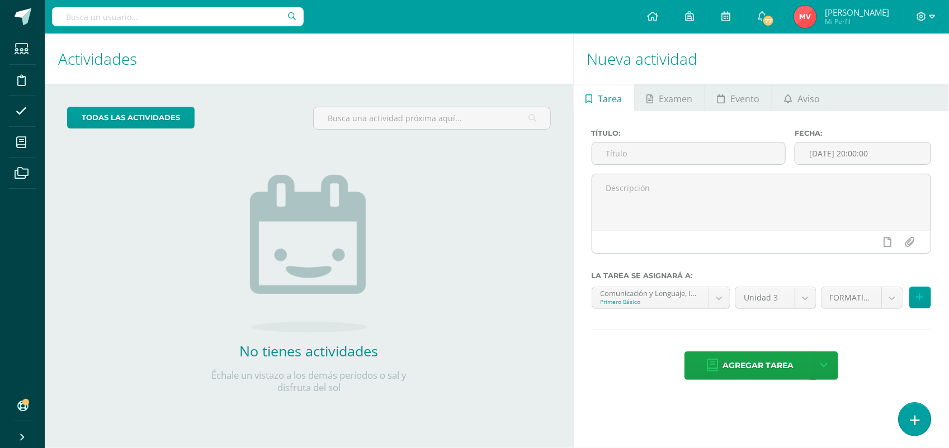
click at [923, 423] on link at bounding box center [914, 419] width 32 height 32
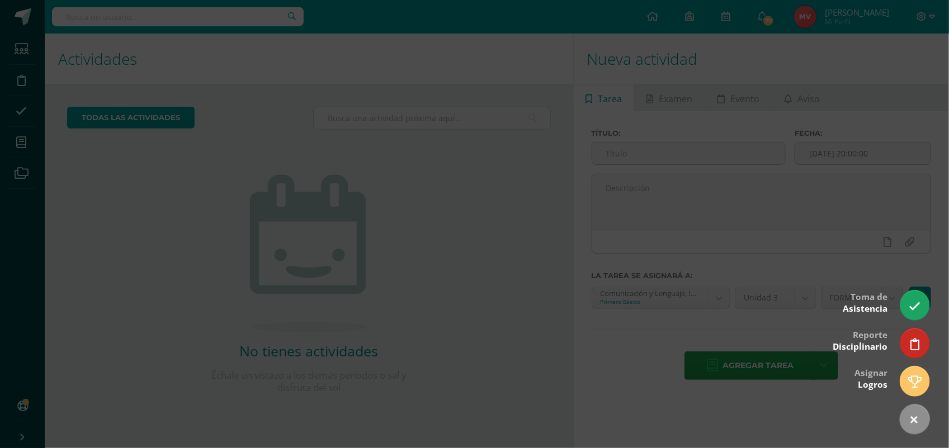
click at [909, 282] on div at bounding box center [474, 224] width 949 height 448
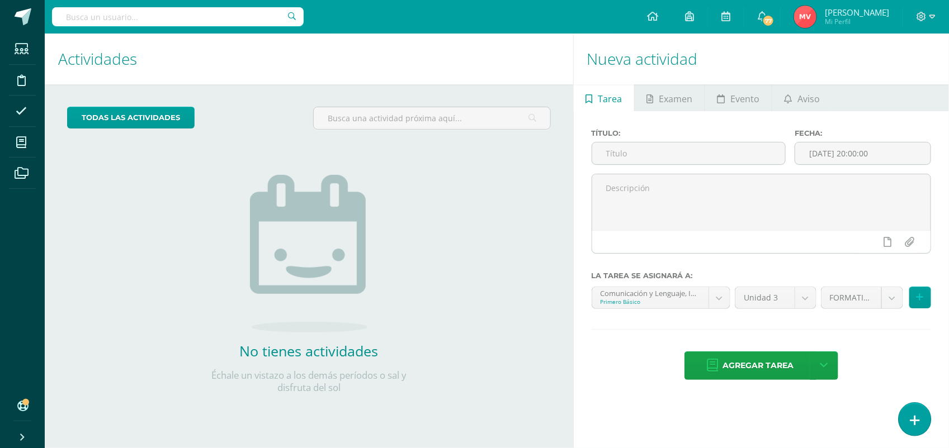
click at [911, 417] on icon at bounding box center [915, 420] width 10 height 13
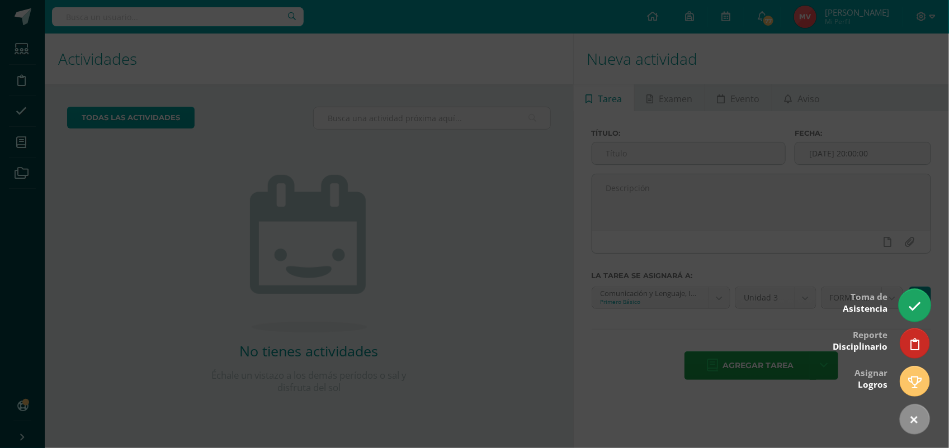
click at [916, 300] on icon at bounding box center [914, 306] width 13 height 13
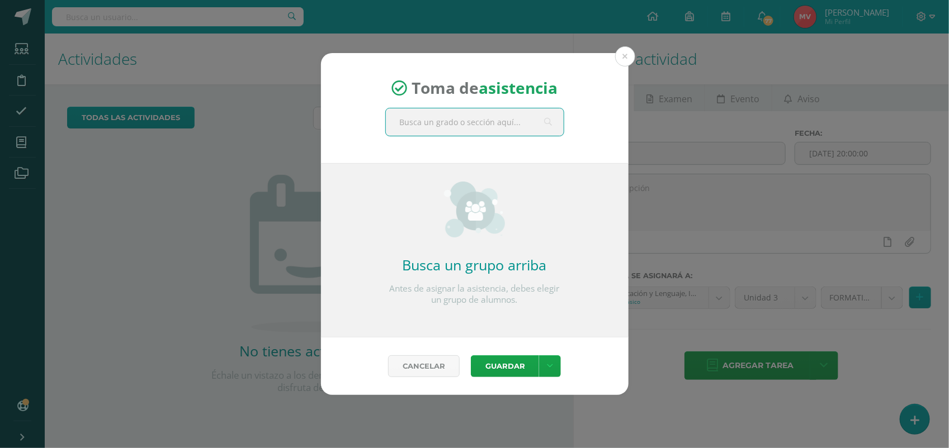
click at [403, 116] on input "text" at bounding box center [475, 121] width 178 height 27
type input "comunicación y lenguaje primero"
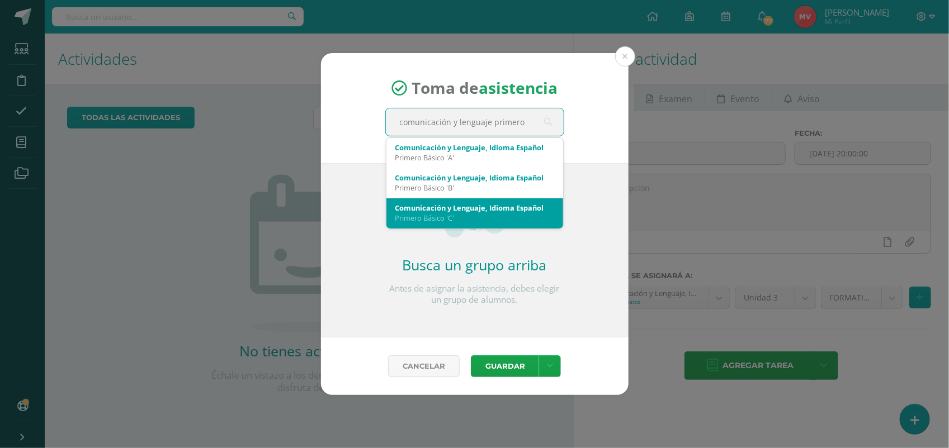
click at [412, 205] on div "Comunicación y Lenguaje, Idioma Español" at bounding box center [474, 208] width 159 height 10
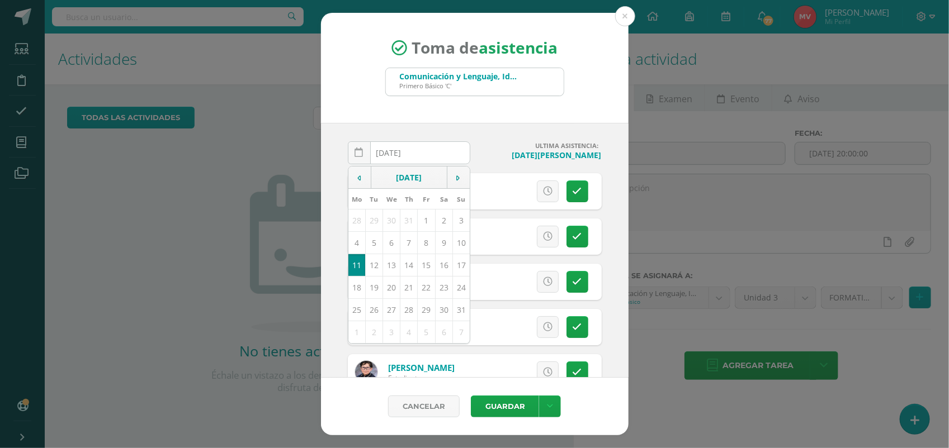
click at [585, 74] on div "Toma de asistencia Comunicación y Lenguaje, Idioma Español Primero Básico 'C' c…" at bounding box center [475, 68] width 308 height 110
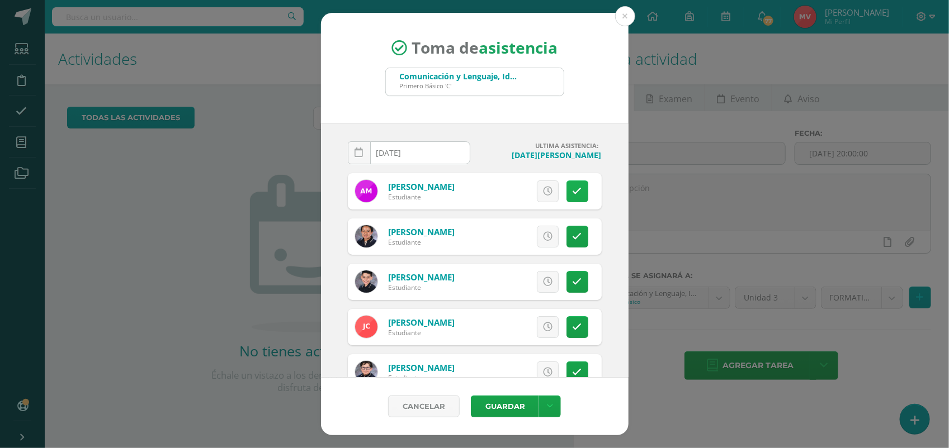
click at [571, 193] on link at bounding box center [577, 192] width 22 height 22
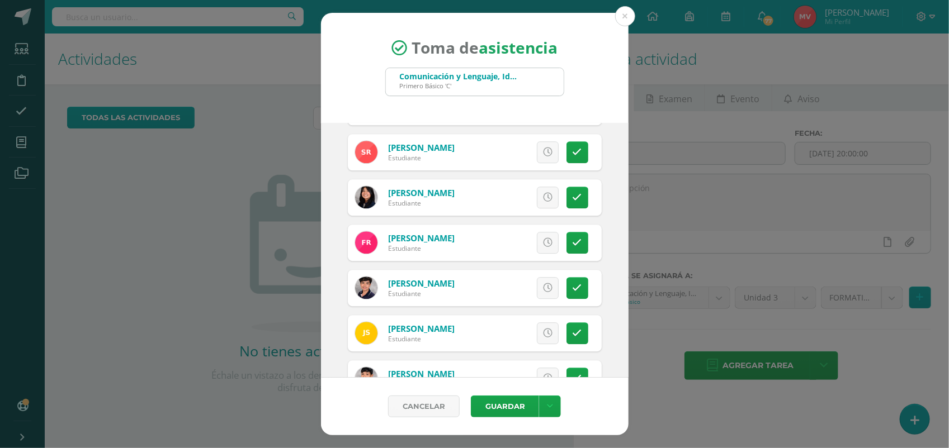
scroll to position [1468, 0]
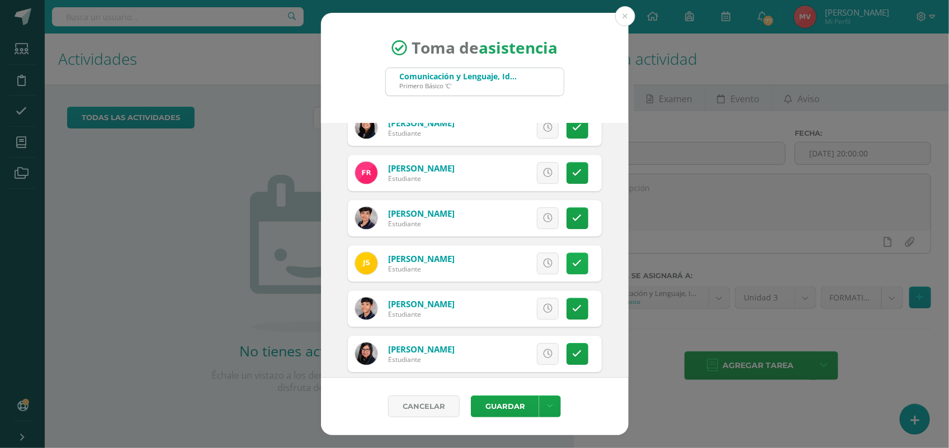
click at [573, 264] on icon at bounding box center [578, 264] width 10 height 10
click at [528, 264] on span "Excusa" at bounding box center [528, 263] width 31 height 21
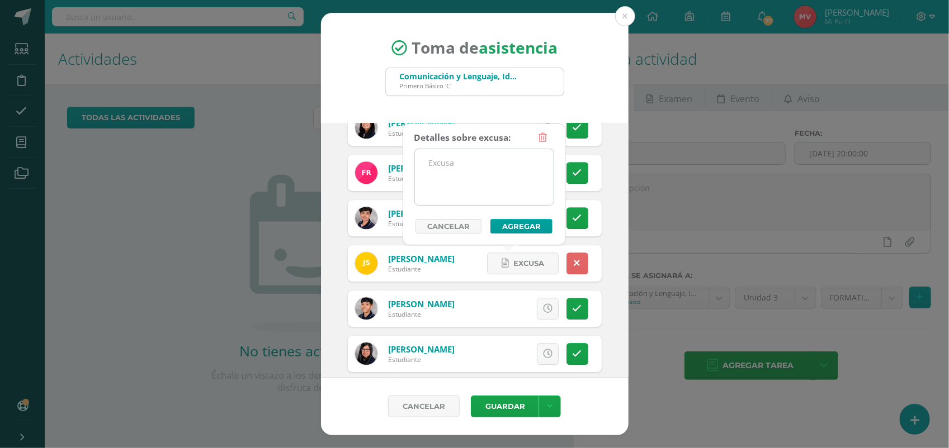
click at [457, 164] on textarea at bounding box center [484, 177] width 139 height 56
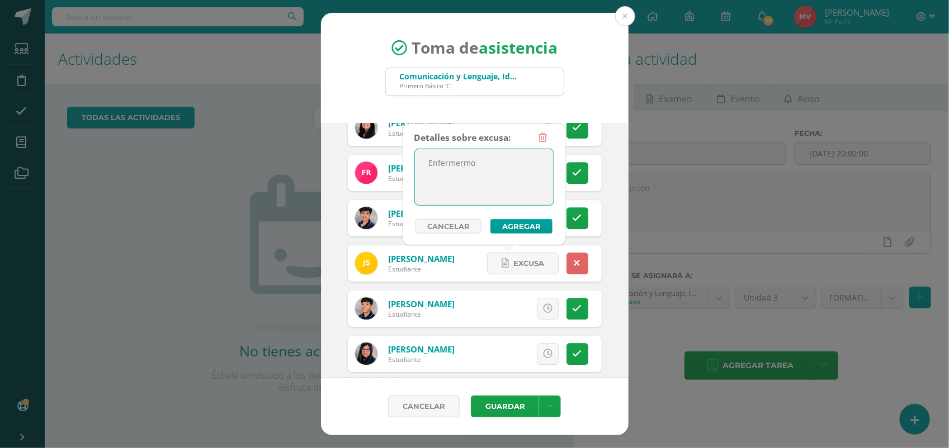
drag, startPoint x: 457, startPoint y: 168, endPoint x: 481, endPoint y: 157, distance: 27.0
type textarea "Enfermo"
click at [526, 225] on button "Agregar" at bounding box center [521, 226] width 62 height 15
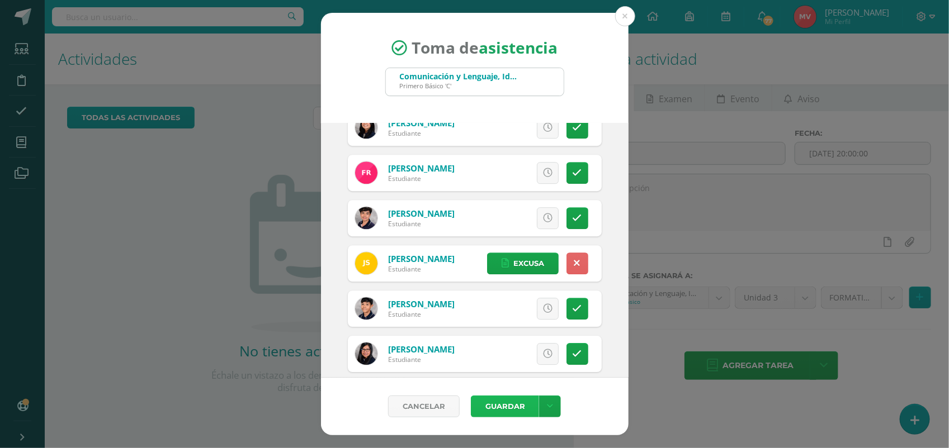
click at [528, 407] on button "Guardar" at bounding box center [505, 407] width 68 height 22
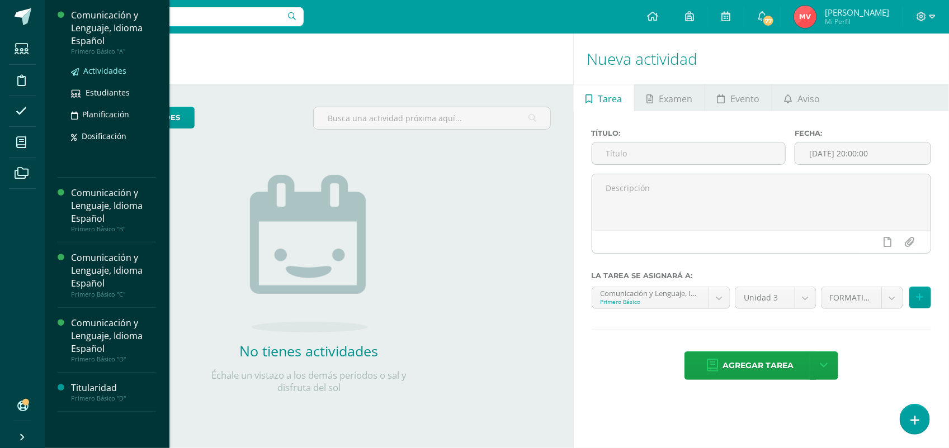
click at [106, 66] on span "Actividades" at bounding box center [104, 70] width 43 height 11
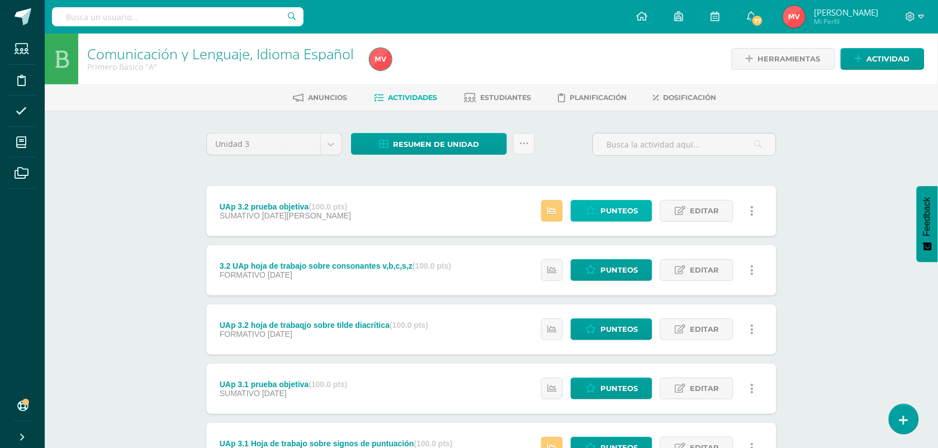
click at [612, 211] on span "Punteos" at bounding box center [618, 211] width 37 height 21
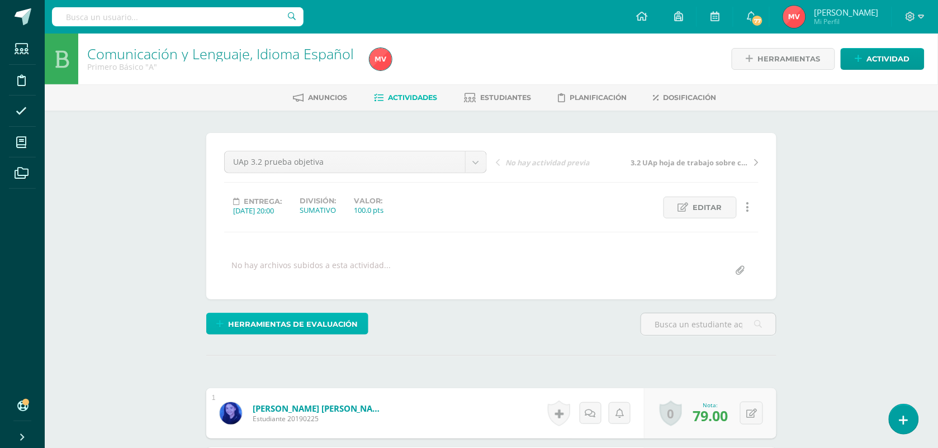
click at [297, 320] on span "Herramientas de evaluación" at bounding box center [294, 324] width 130 height 21
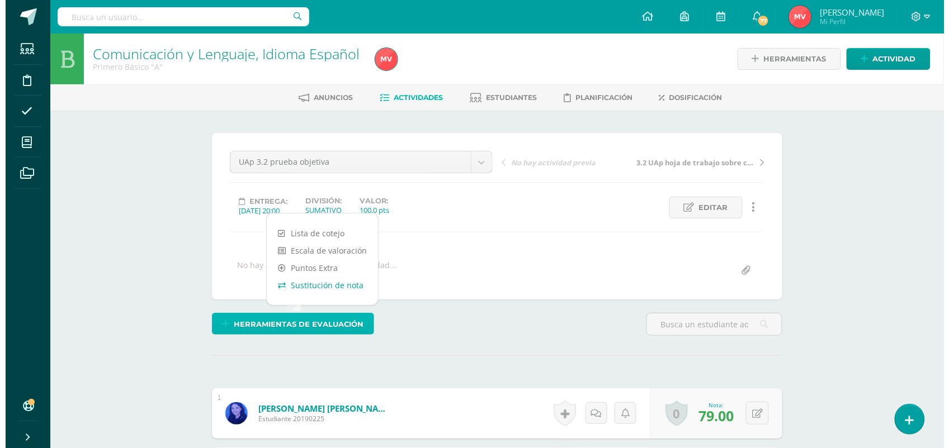
scroll to position [1, 0]
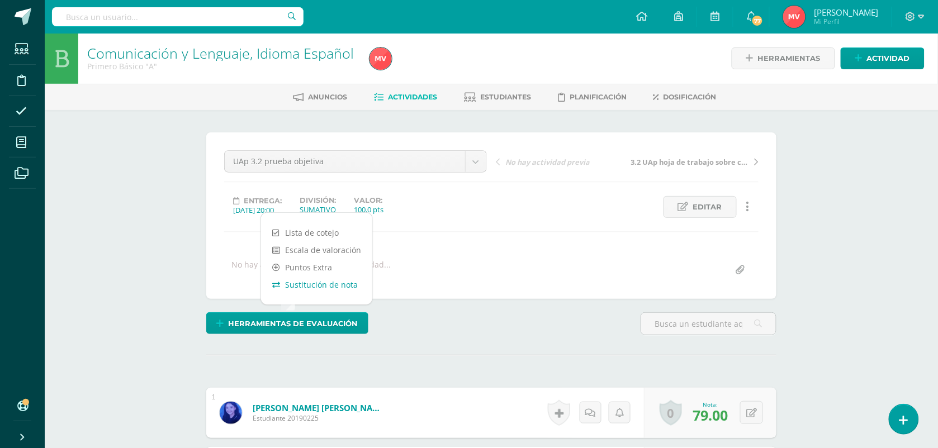
click at [314, 286] on link "Sustitución de nota" at bounding box center [316, 284] width 111 height 17
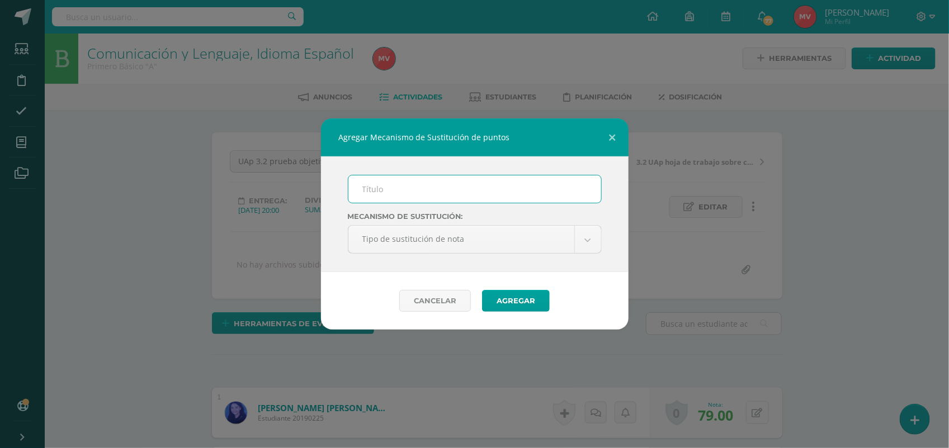
click at [377, 188] on input "text" at bounding box center [474, 189] width 253 height 27
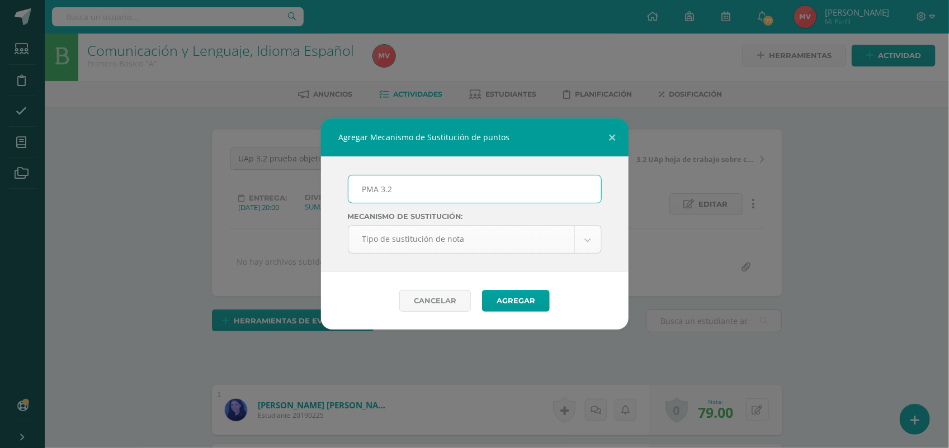
type input "PMA 3.2"
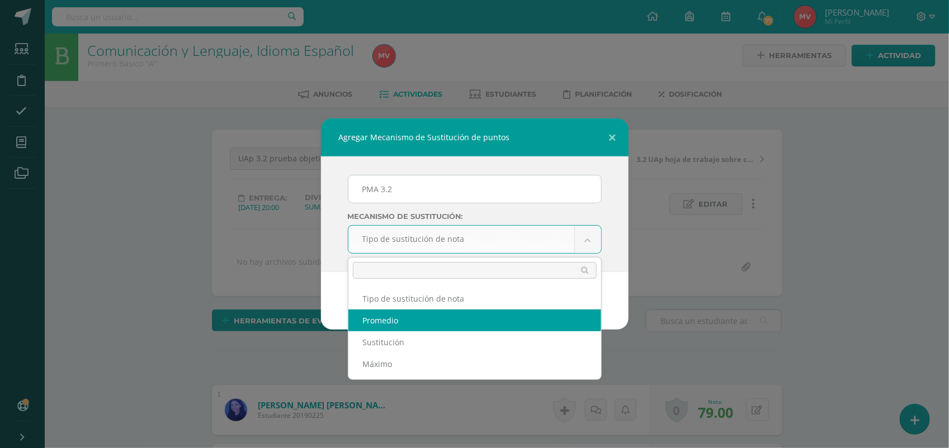
select select "average"
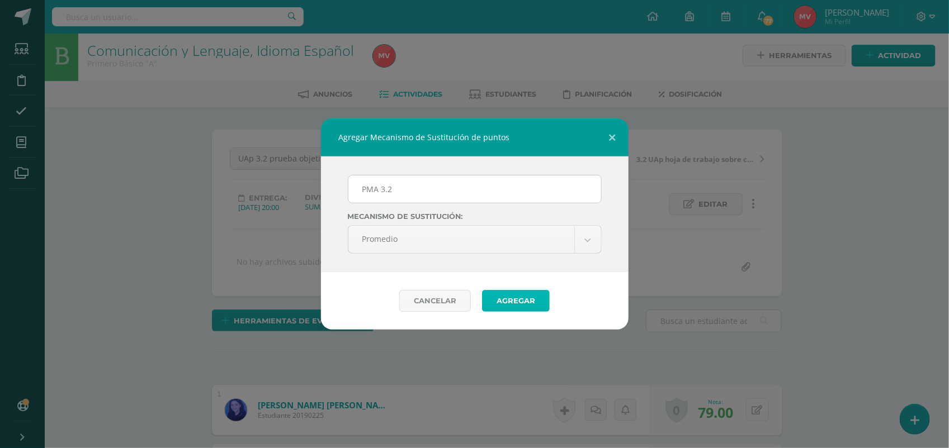
click at [515, 299] on button "Agregar" at bounding box center [516, 301] width 68 height 22
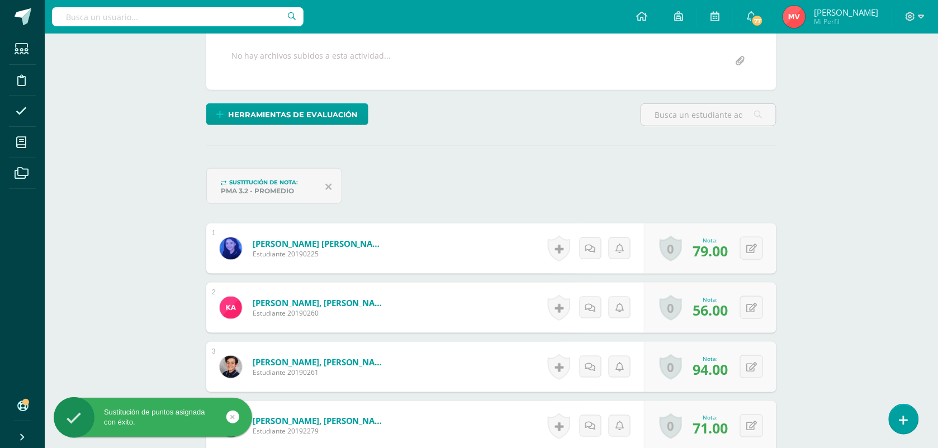
scroll to position [280, 0]
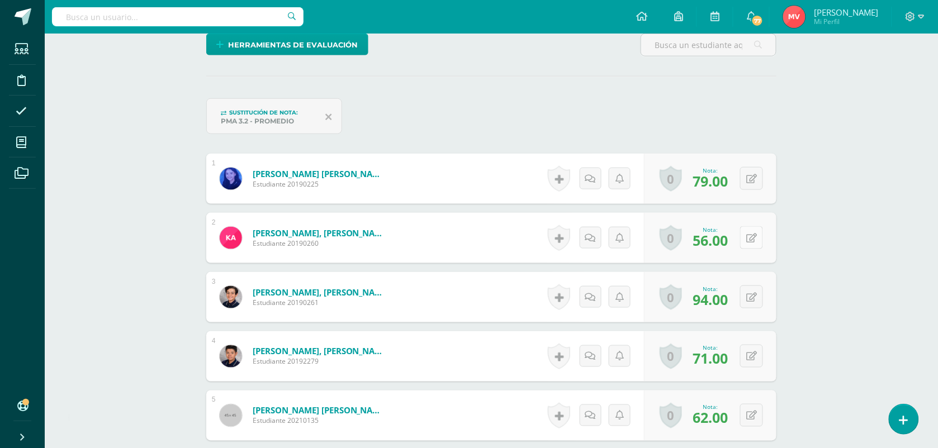
click at [752, 236] on button at bounding box center [751, 237] width 23 height 23
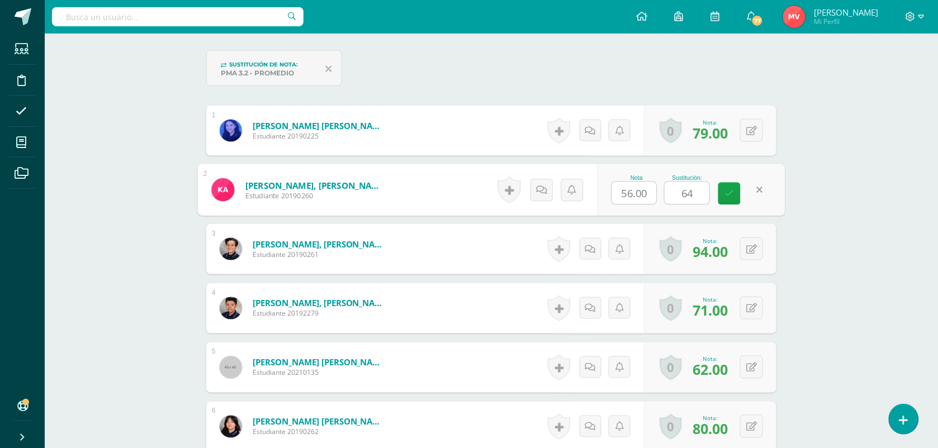
scroll to position [352, 0]
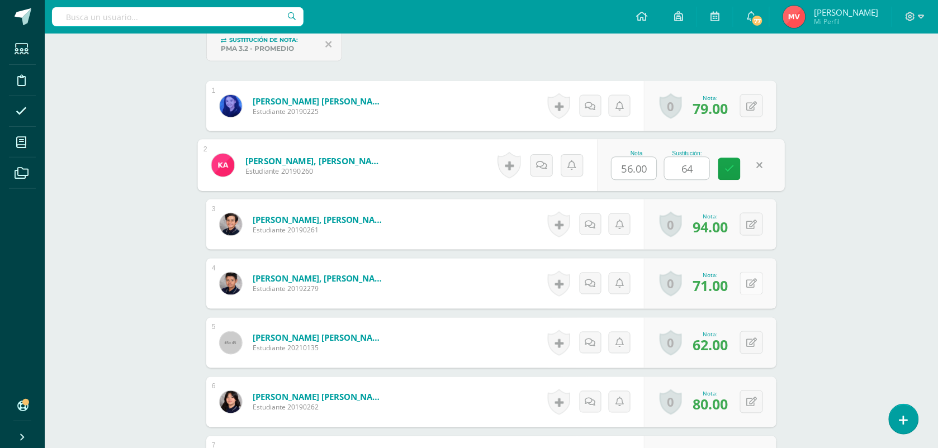
type input "64"
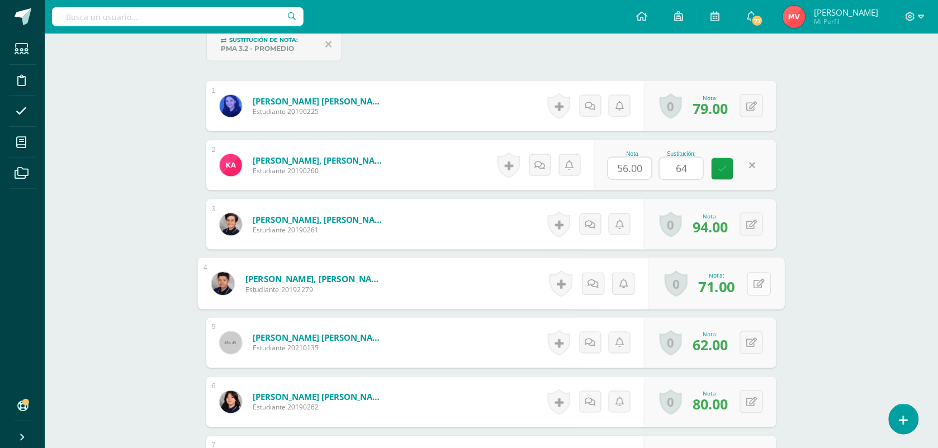
click at [749, 281] on button at bounding box center [759, 283] width 23 height 23
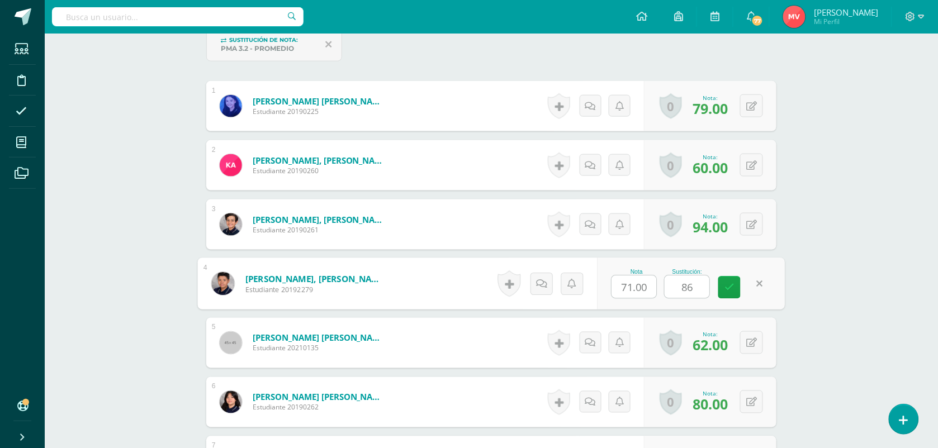
type input "86"
click at [453, 283] on form "Arana Sánchez, Dylan Estuardo Estudiante 20192279 Nota 71.00 Sustitución: 86" at bounding box center [492, 284] width 588 height 52
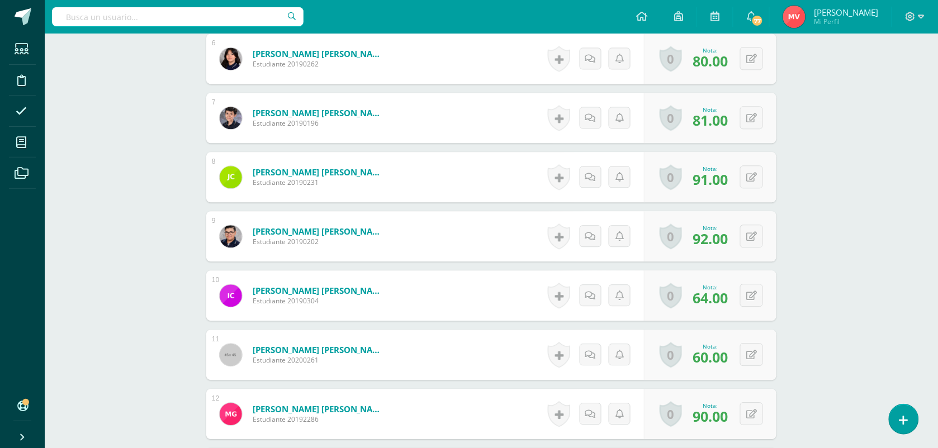
scroll to position [702, 0]
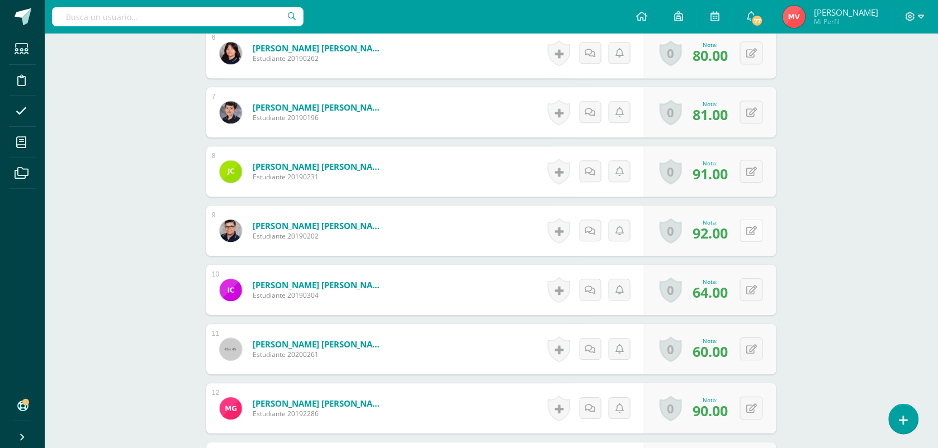
click at [748, 231] on button at bounding box center [751, 230] width 23 height 23
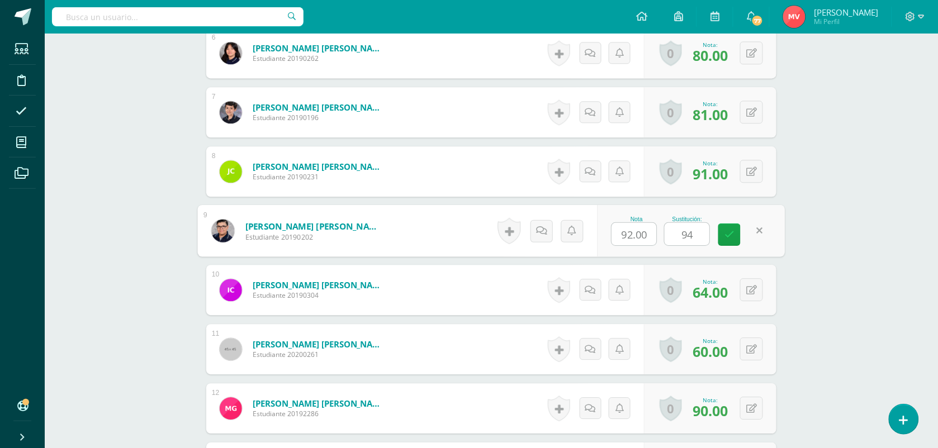
type input "94"
click at [436, 250] on form "Cevasco Franco, Daniel Andreé Estudiante 20190202 Nota 92.00 Sustitución: 94" at bounding box center [492, 231] width 588 height 52
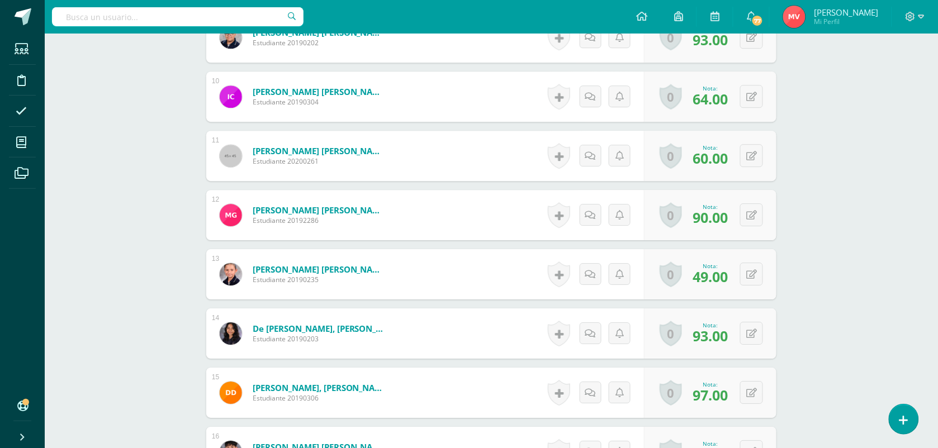
scroll to position [911, 0]
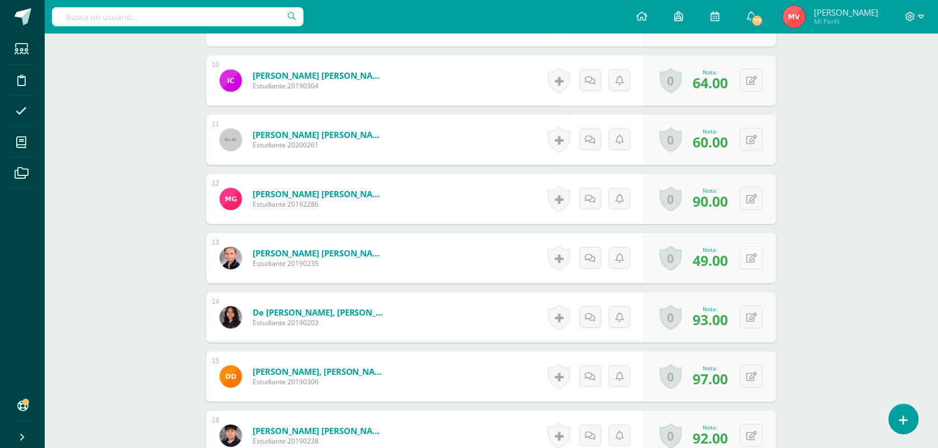
click at [755, 256] on icon at bounding box center [751, 259] width 11 height 10
type input "85"
click at [442, 249] on form "Dávila García, Gloria Angélica Estudiante 20190235 Nota 49.00 Sustitución: 85" at bounding box center [492, 259] width 588 height 52
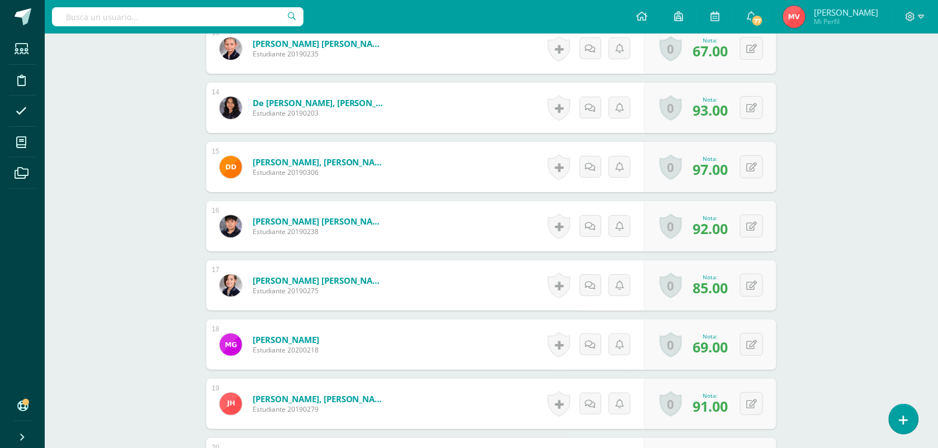
scroll to position [1191, 0]
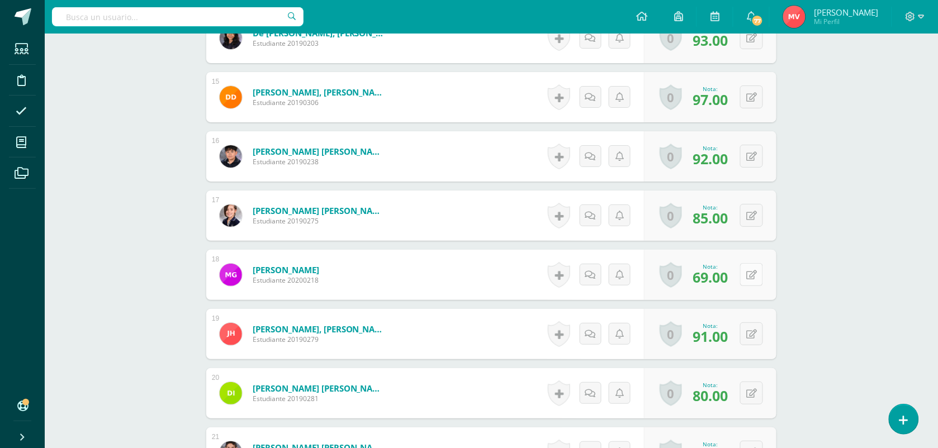
click at [751, 271] on button at bounding box center [751, 274] width 23 height 23
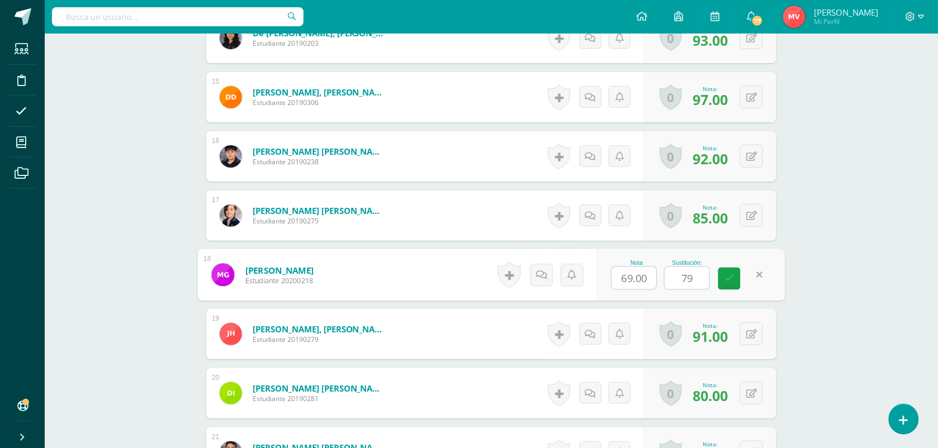
type input "79"
click at [474, 284] on form "Gularte Revolorio, Marcela Estudiante 20200218 Nota 69.00 Sustitución: 79" at bounding box center [491, 275] width 570 height 50
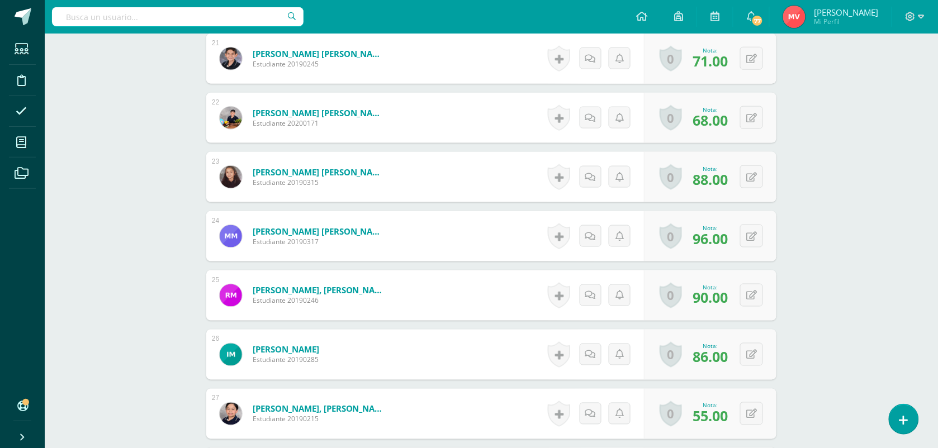
scroll to position [1610, 0]
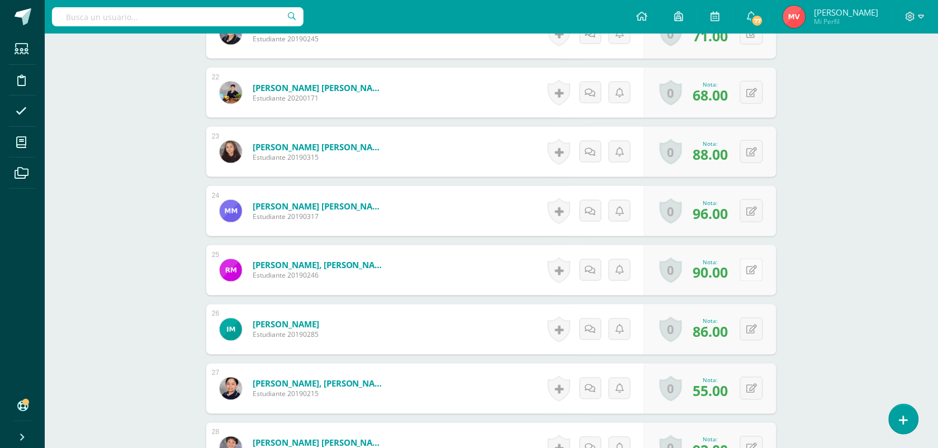
click at [752, 268] on button at bounding box center [751, 270] width 23 height 23
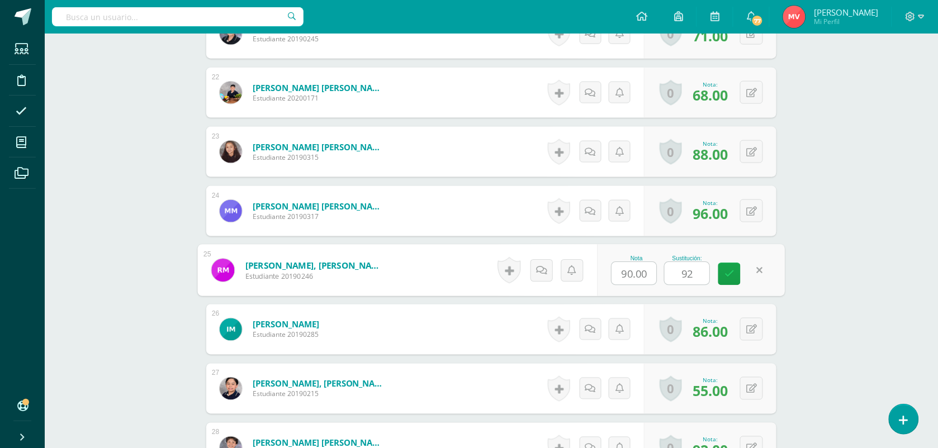
type input "92"
click at [484, 280] on form "Mérida Samayoa, Rodrigo Daniel Estudiante 20190246 Nota 90.00 Sustitución: 92" at bounding box center [491, 270] width 570 height 50
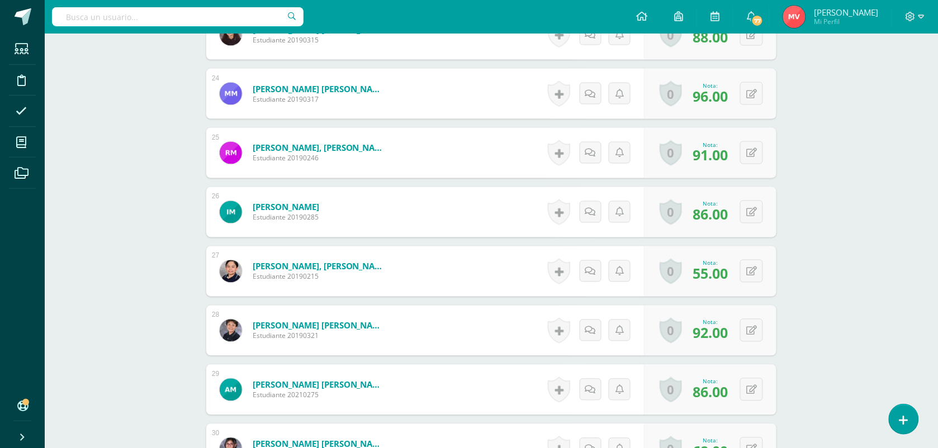
scroll to position [1750, 0]
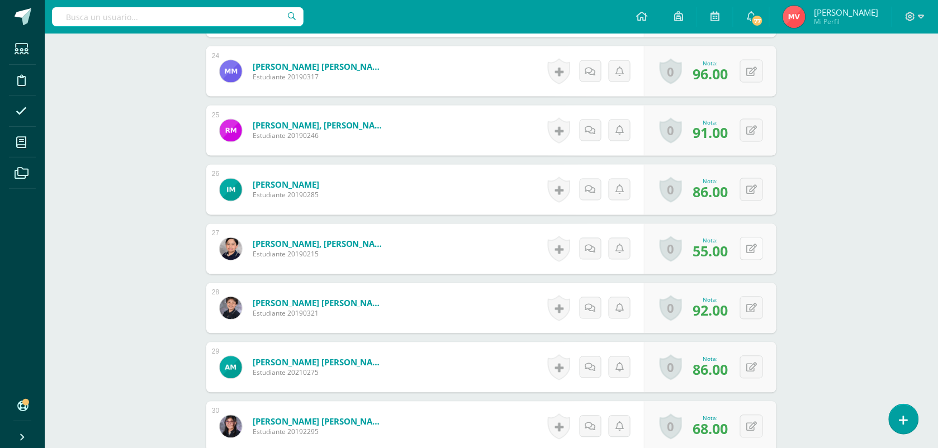
click at [750, 253] on button at bounding box center [751, 249] width 23 height 23
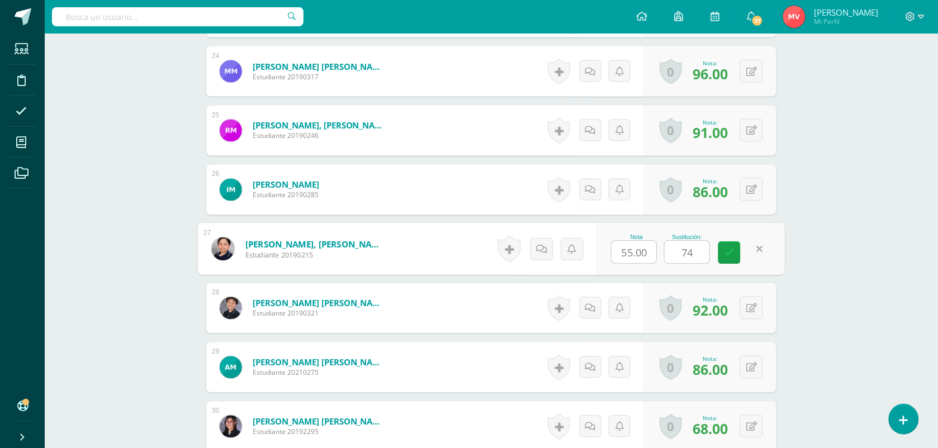
type input "74"
click at [426, 245] on form "Monroy García, Pablo Andrés Estudiante 20190215 Nota 55.00 Sustitución: 74" at bounding box center [492, 250] width 588 height 52
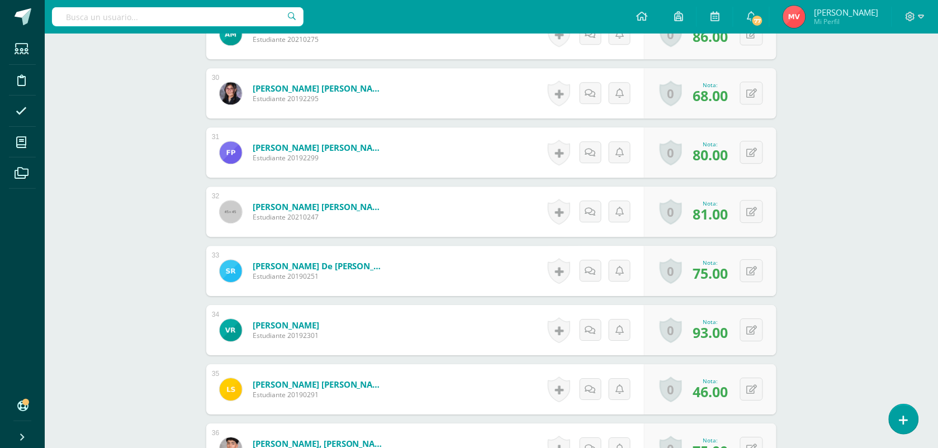
scroll to position [2099, 0]
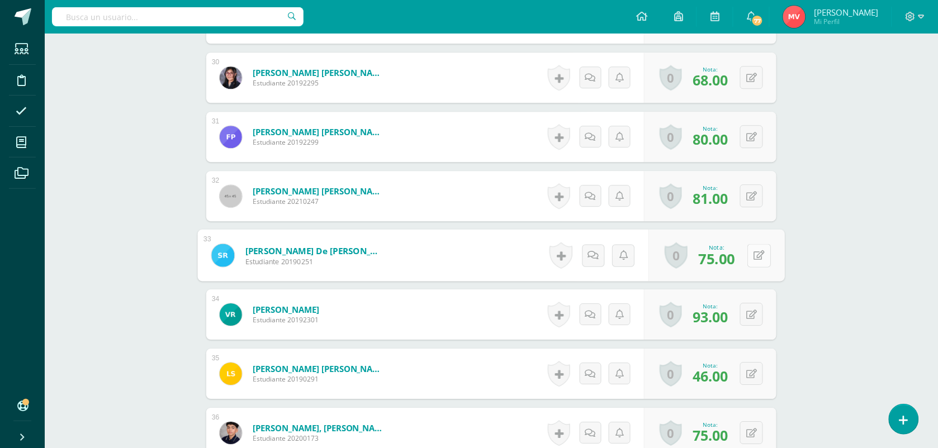
click at [756, 250] on button at bounding box center [759, 255] width 23 height 23
type input "79"
click at [452, 259] on form "Ramírez Morales, Sebastian de Jesús Estudiante 20190251 Nota 75.00 Sustitución:…" at bounding box center [491, 255] width 570 height 50
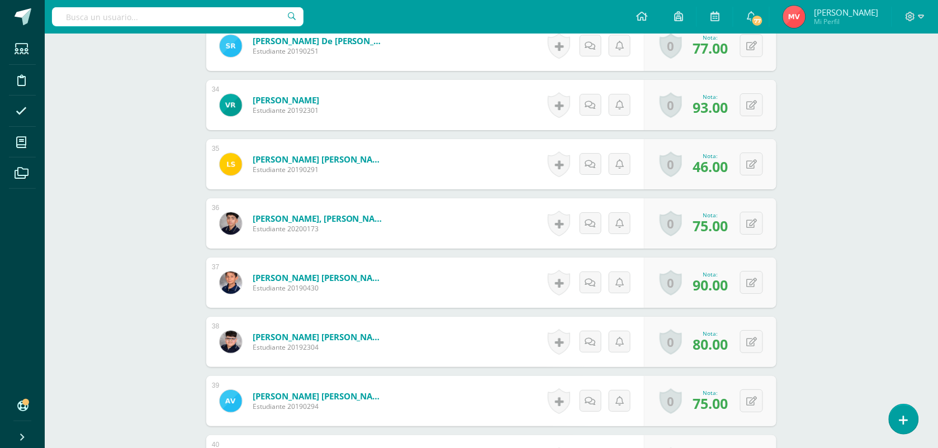
scroll to position [2239, 0]
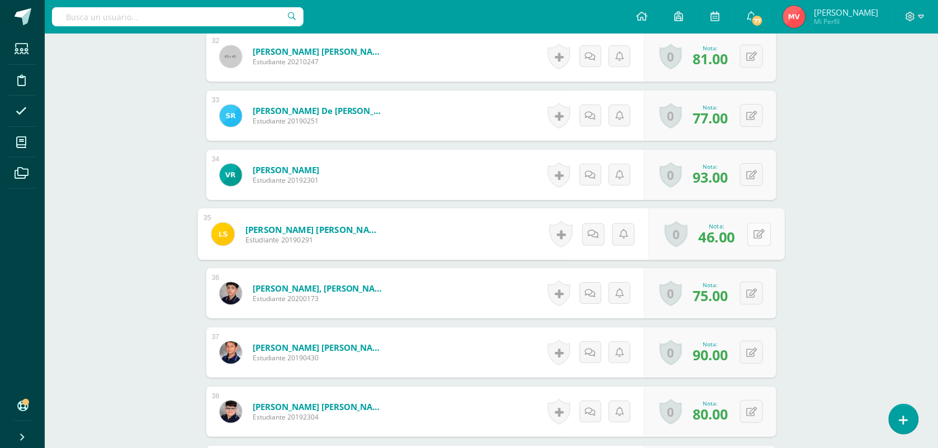
click at [750, 233] on button at bounding box center [759, 234] width 23 height 23
type input "62"
click at [462, 236] on form "Sáenz Aguilar, Luis Enrique Estudiante 20190291 Nota 46.00 Sustitución: 62" at bounding box center [491, 234] width 570 height 50
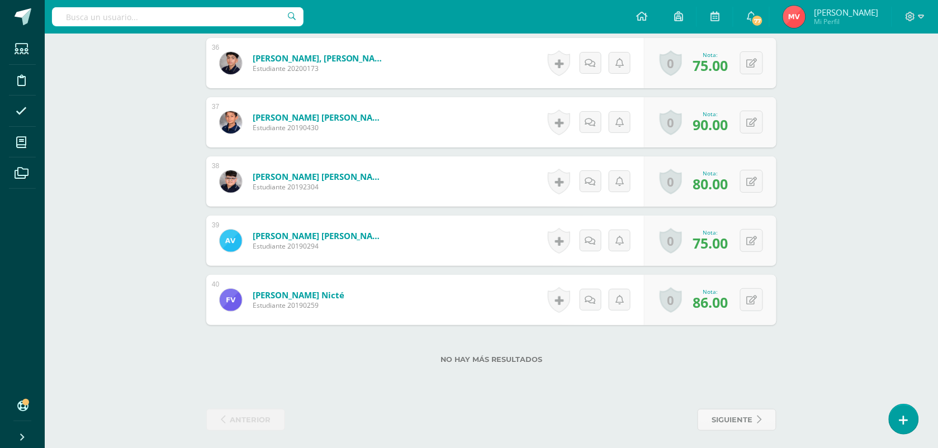
scroll to position [2475, 0]
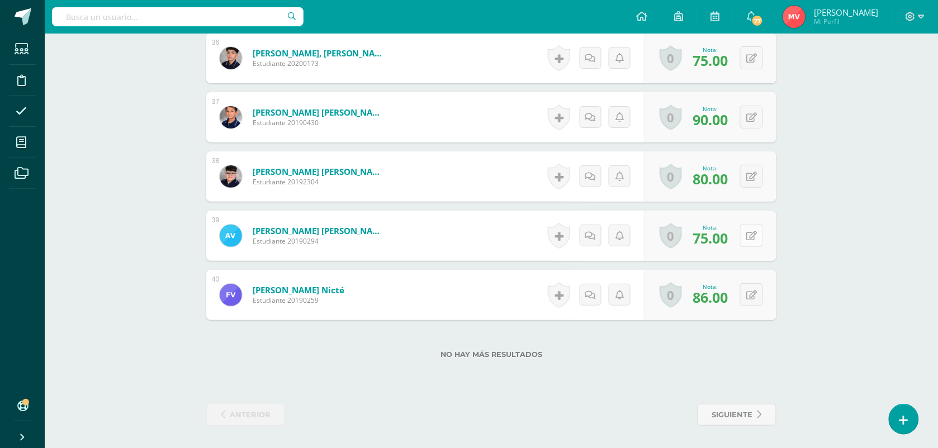
click at [748, 238] on button at bounding box center [751, 235] width 23 height 23
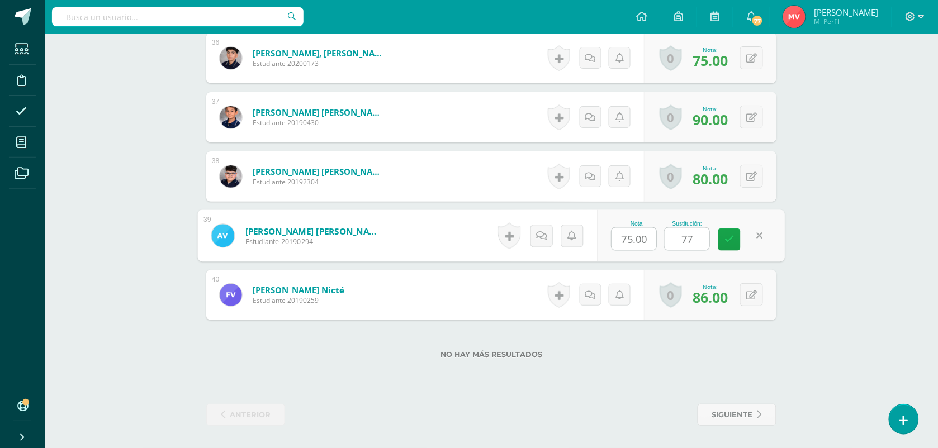
type input "77"
click at [464, 228] on form "Velásquez González, Ana Paulina Estudiante 20190294 Nota 75.00 Sustitución: 77" at bounding box center [492, 236] width 588 height 52
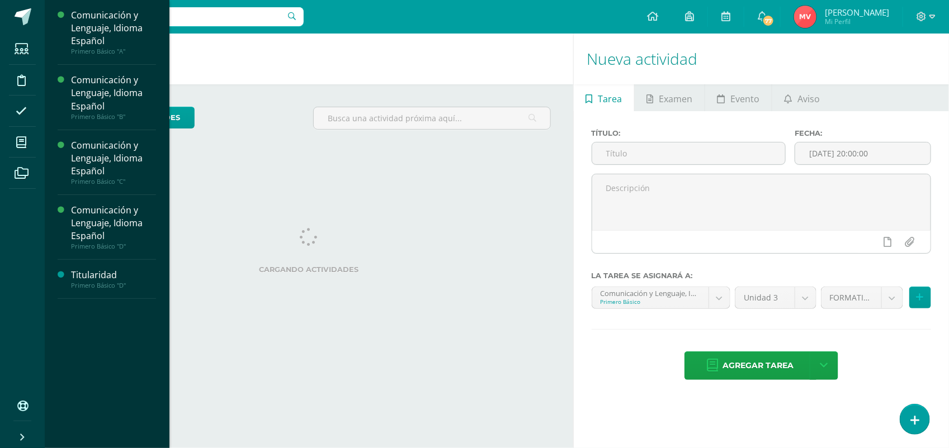
click at [93, 70] on span "Actividades" at bounding box center [104, 70] width 43 height 11
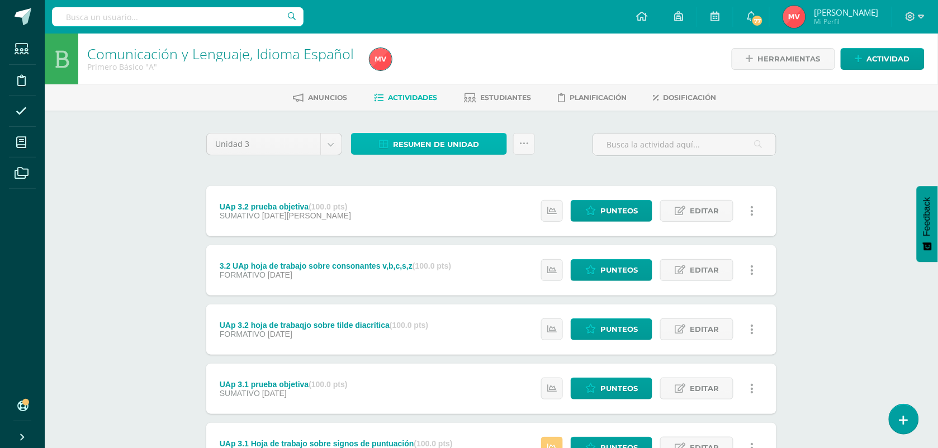
click at [411, 143] on span "Resumen de unidad" at bounding box center [436, 144] width 86 height 21
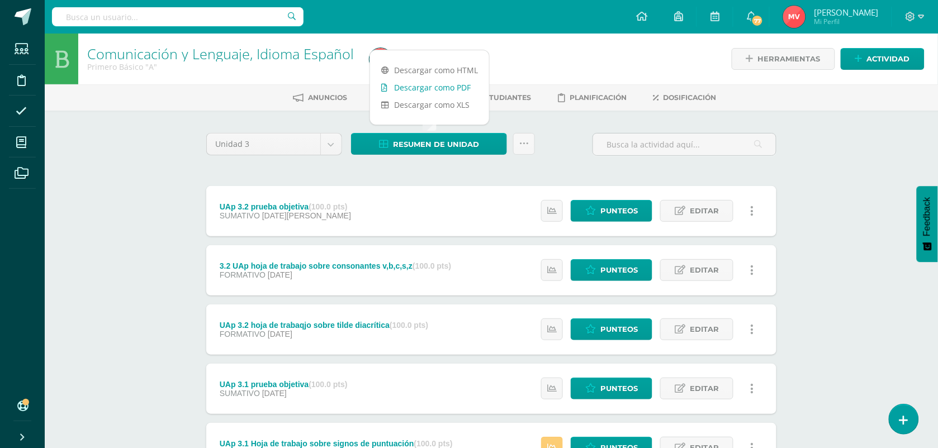
click at [406, 87] on link "Descargar como PDF" at bounding box center [429, 87] width 119 height 17
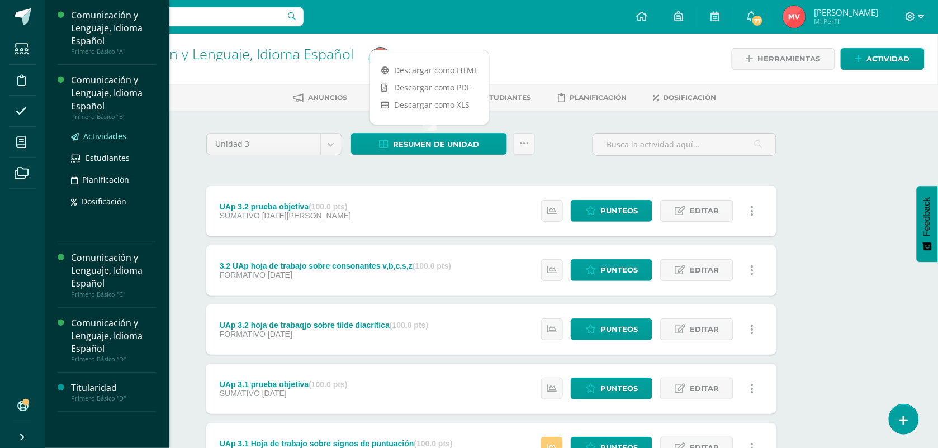
click at [96, 133] on span "Actividades" at bounding box center [104, 136] width 43 height 11
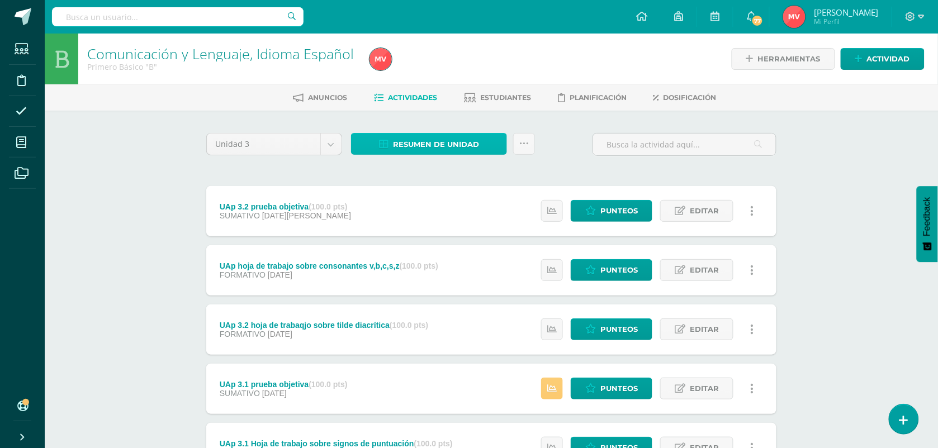
click at [418, 140] on span "Resumen de unidad" at bounding box center [436, 144] width 86 height 21
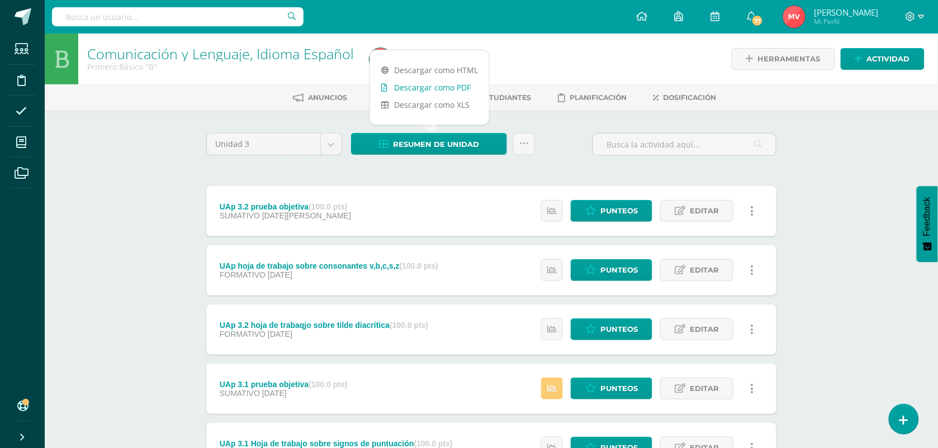
click at [457, 86] on link "Descargar como PDF" at bounding box center [429, 87] width 119 height 17
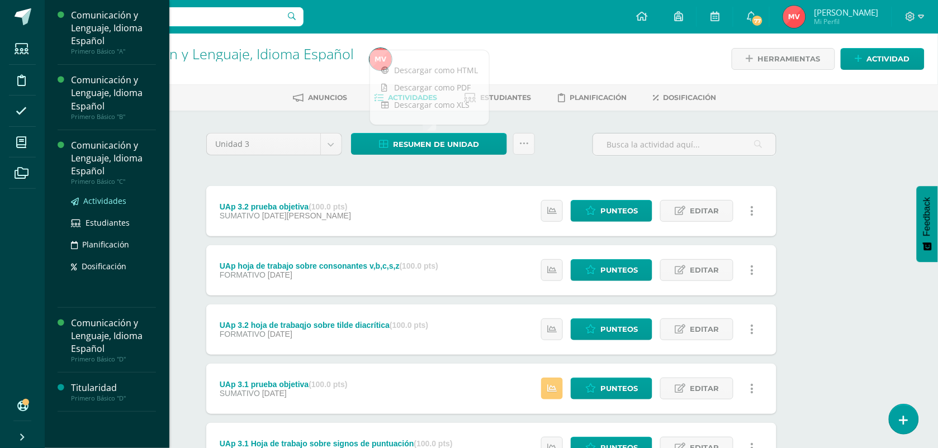
click at [94, 196] on span "Actividades" at bounding box center [104, 201] width 43 height 11
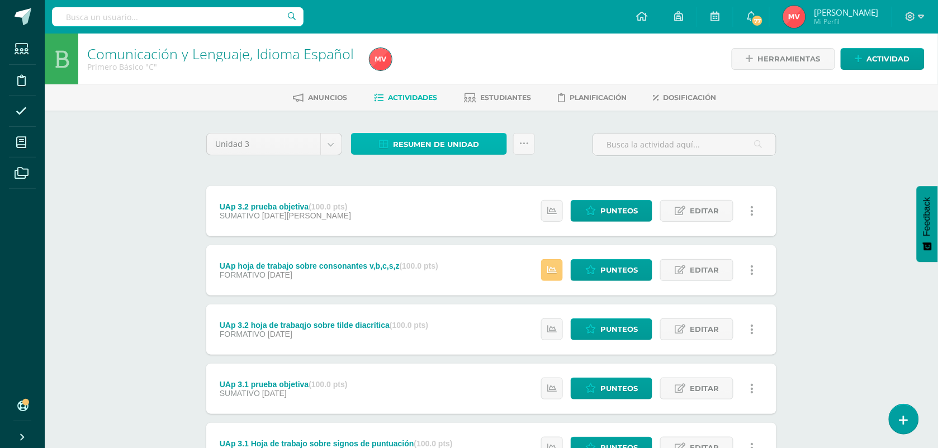
click at [403, 146] on span "Resumen de unidad" at bounding box center [436, 144] width 86 height 21
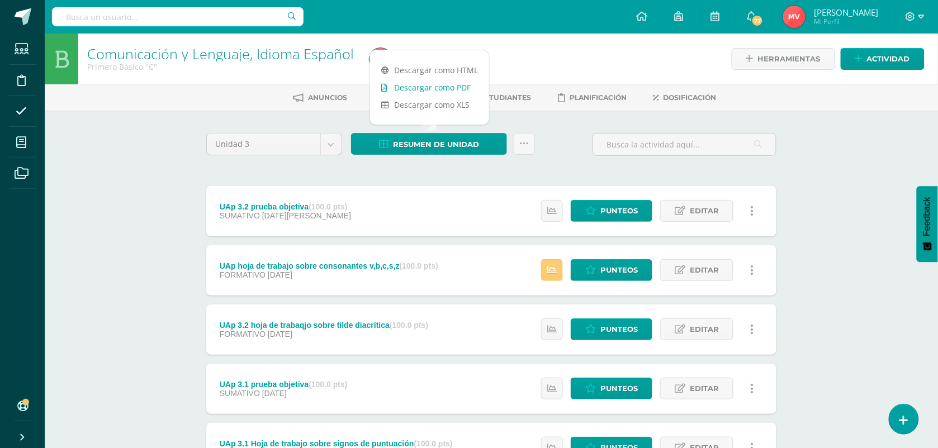
click at [409, 87] on link "Descargar como PDF" at bounding box center [429, 87] width 119 height 17
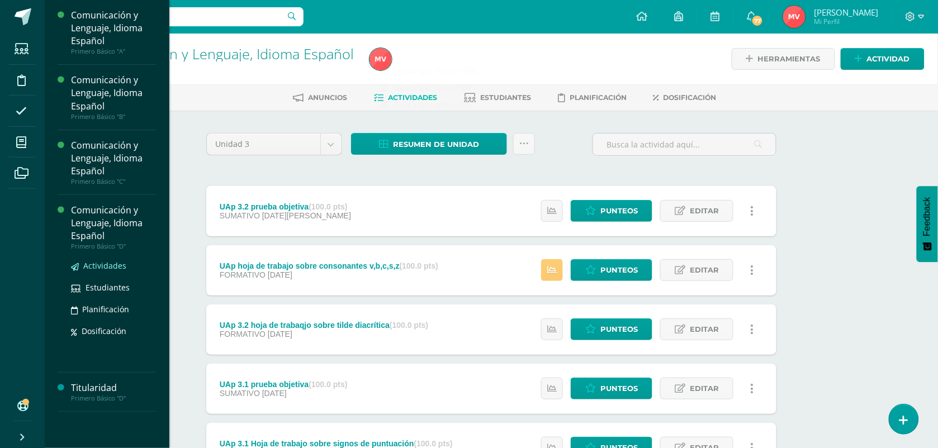
click at [96, 261] on span "Actividades" at bounding box center [104, 266] width 43 height 11
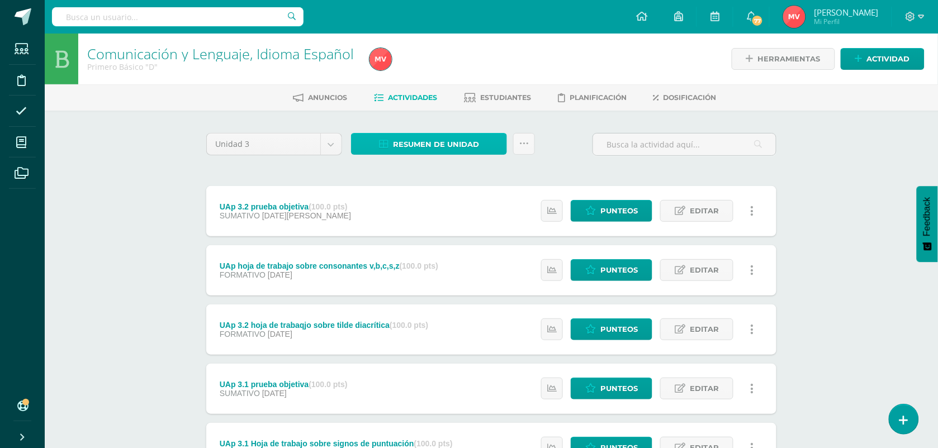
click at [447, 141] on span "Resumen de unidad" at bounding box center [436, 144] width 86 height 21
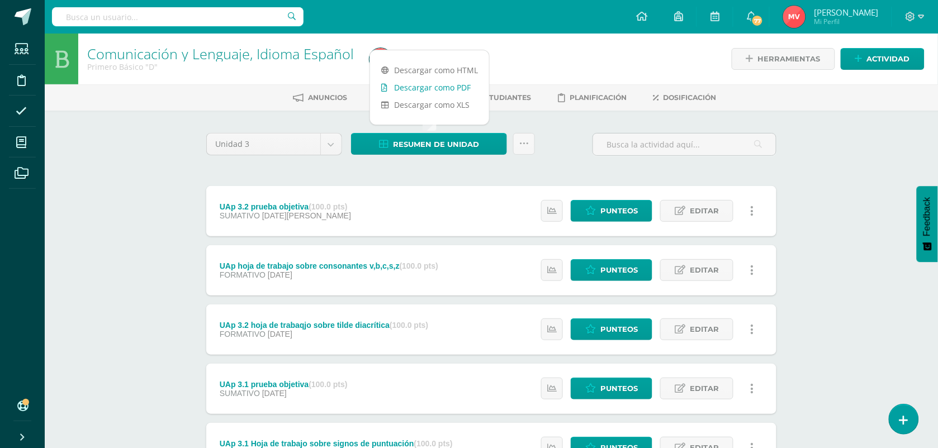
click at [429, 88] on link "Descargar como PDF" at bounding box center [429, 87] width 119 height 17
